Goal: Task Accomplishment & Management: Manage account settings

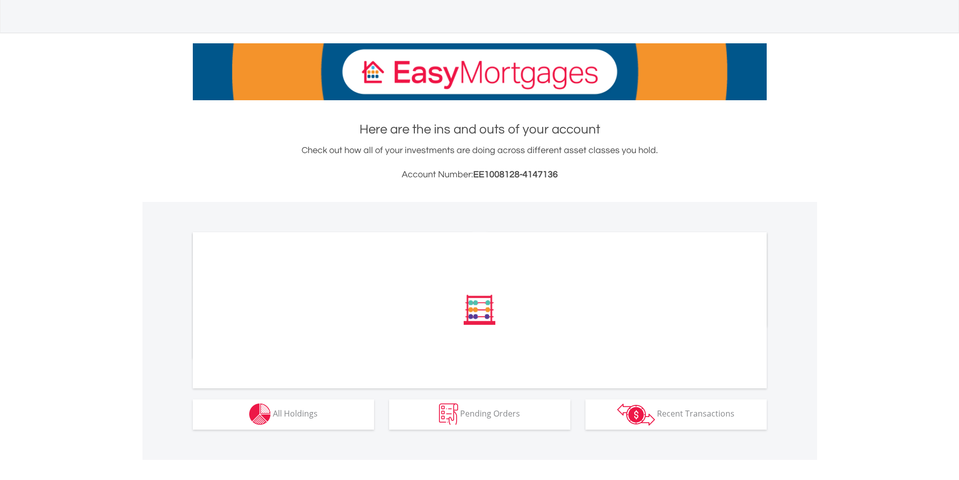
scroll to position [110, 0]
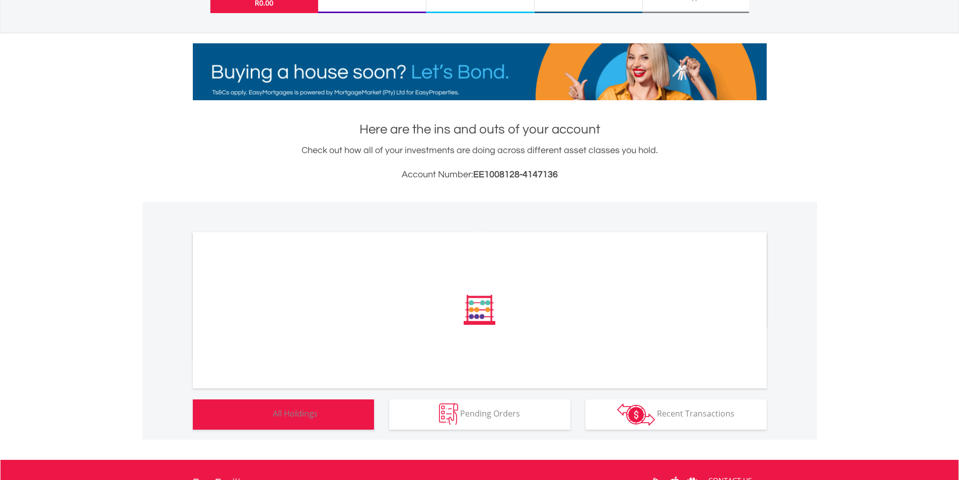
click at [307, 409] on span "All Holdings" at bounding box center [295, 413] width 45 height 11
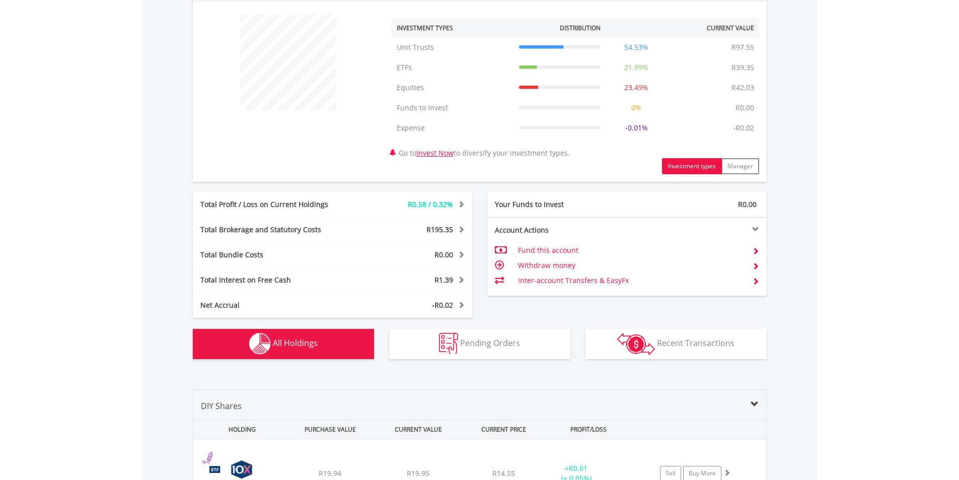
scroll to position [374, 0]
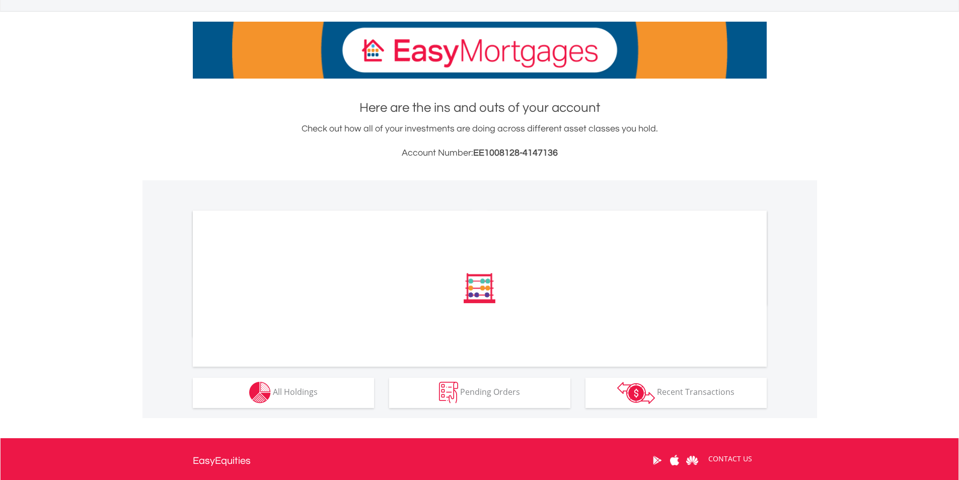
scroll to position [235, 0]
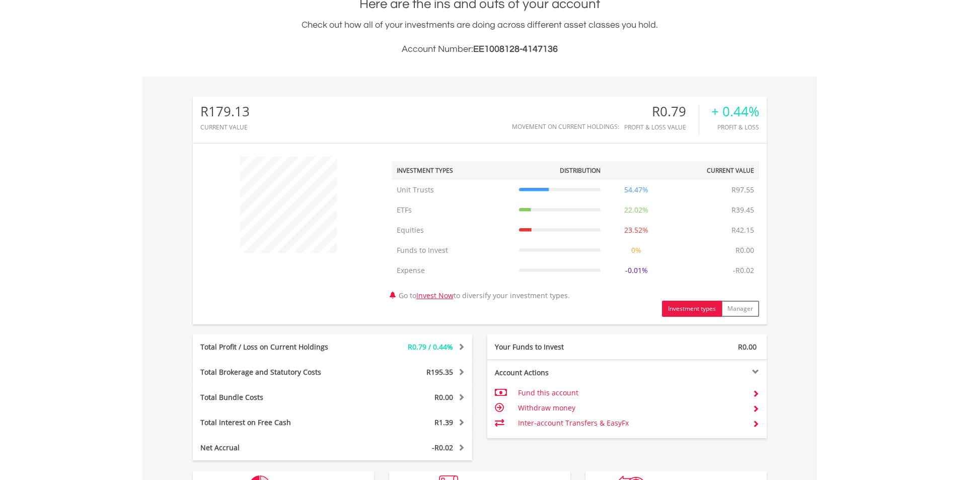
click at [340, 302] on div "﻿ Investment Types Distribution Current Value Show All Unit Trusts Unit Trusts …" at bounding box center [480, 234] width 574 height 166
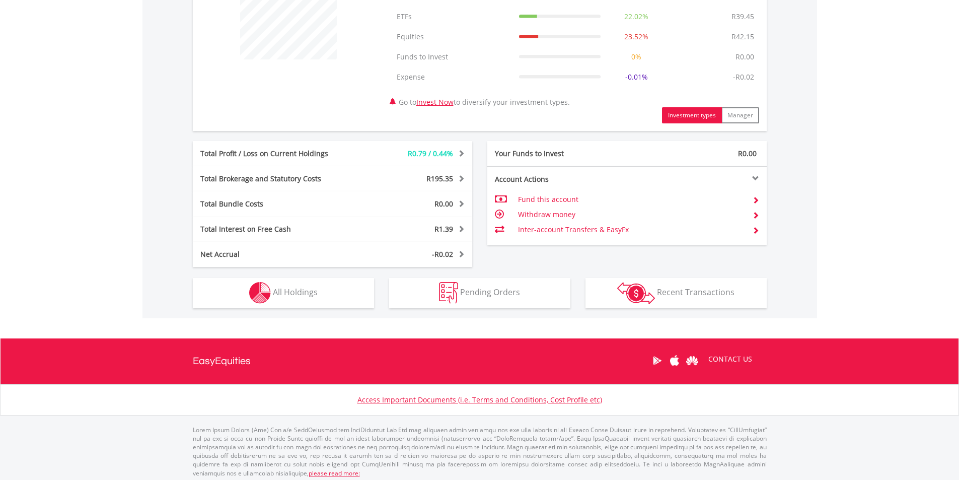
scroll to position [433, 0]
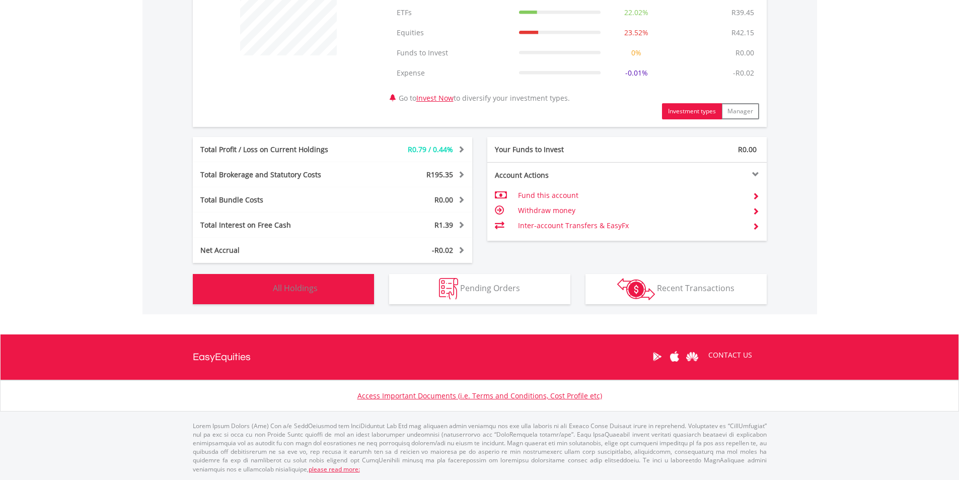
click at [341, 298] on button "Holdings All Holdings" at bounding box center [283, 289] width 181 height 30
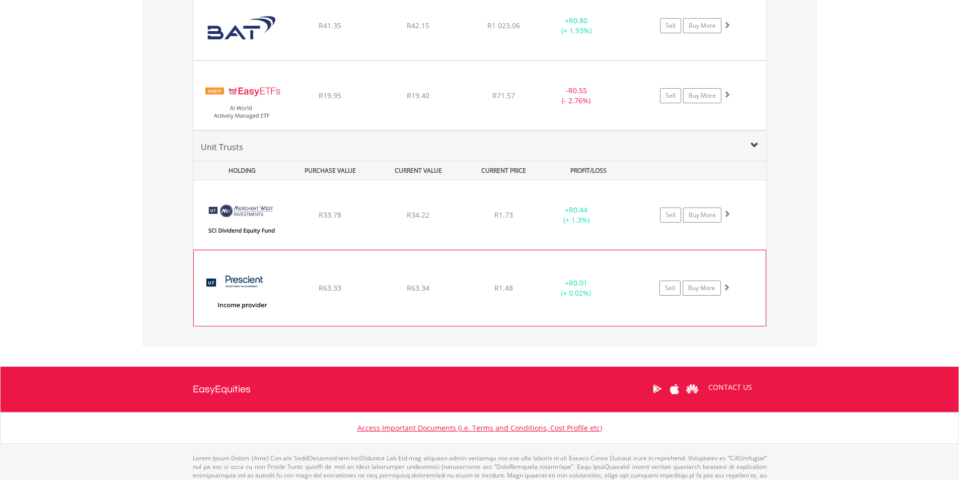
scroll to position [928, 0]
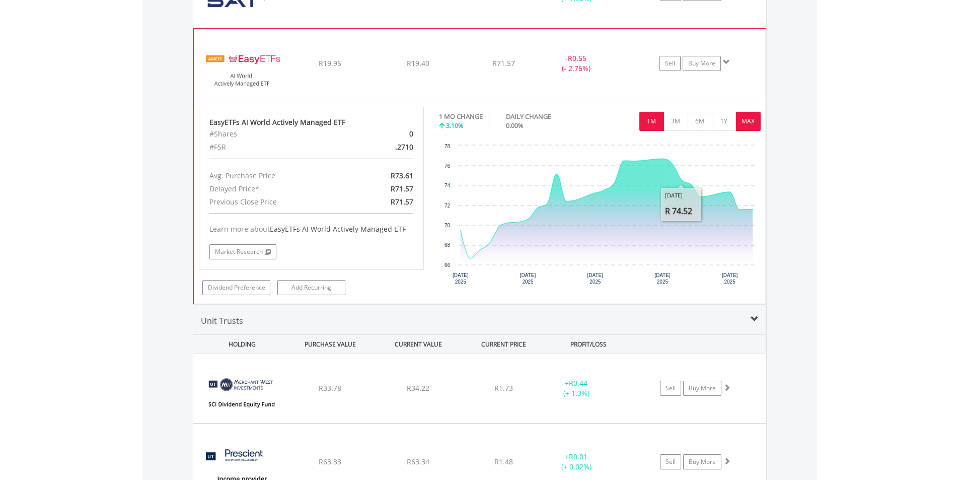
click at [755, 124] on button "MAX" at bounding box center [748, 121] width 25 height 19
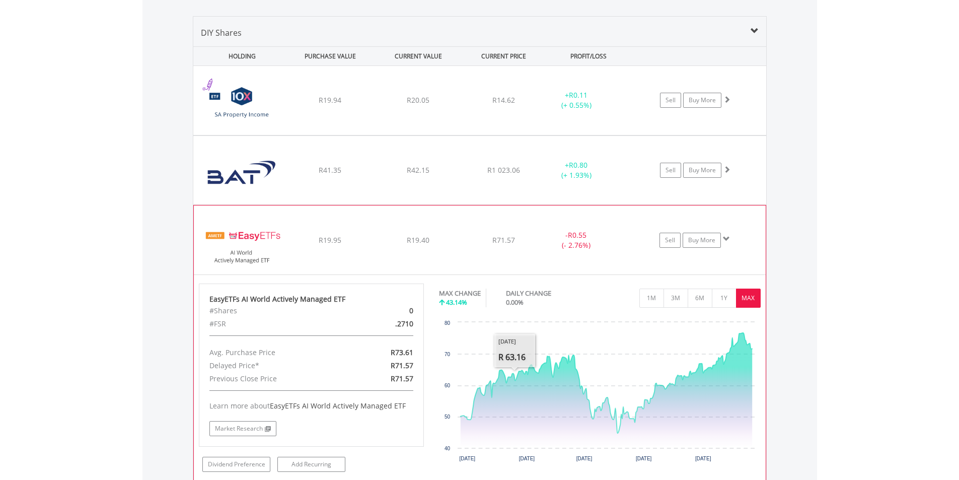
scroll to position [726, 0]
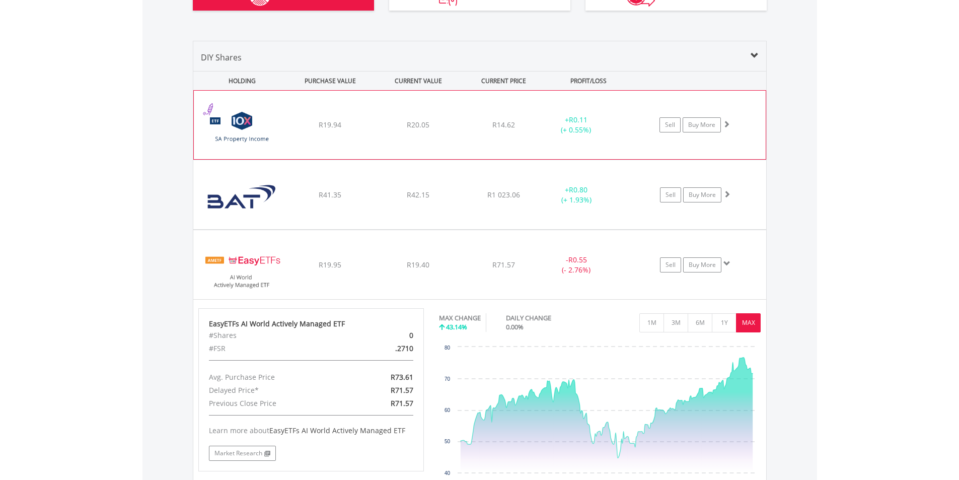
click at [439, 152] on div "﻿ 10X South African Property Income Exchange Traded Fund R19.94 R20.05 R14.62 +…" at bounding box center [480, 125] width 572 height 68
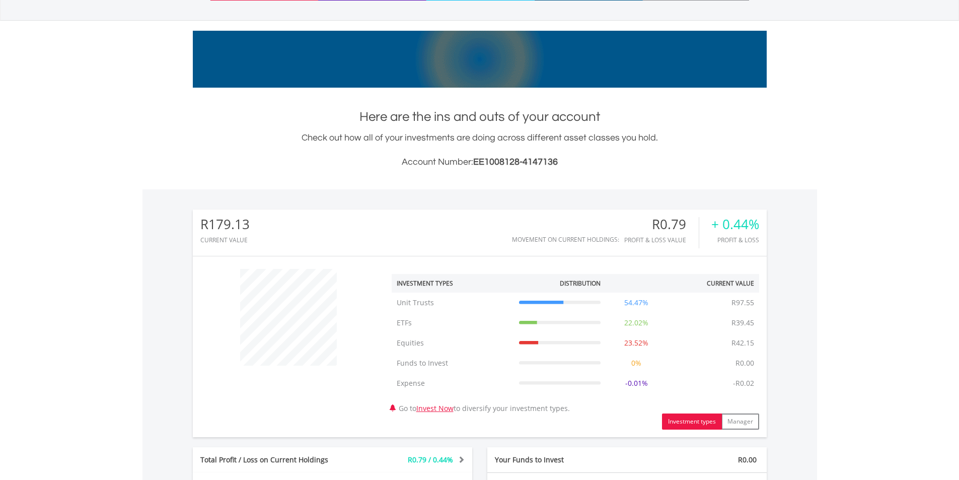
scroll to position [0, 0]
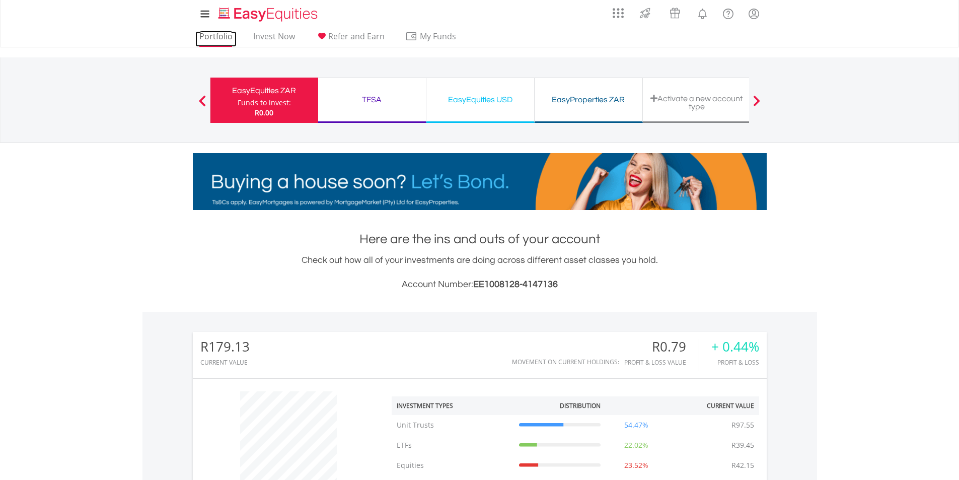
click at [224, 39] on link "Portfolio" at bounding box center [215, 39] width 41 height 16
